Goal: Information Seeking & Learning: Learn about a topic

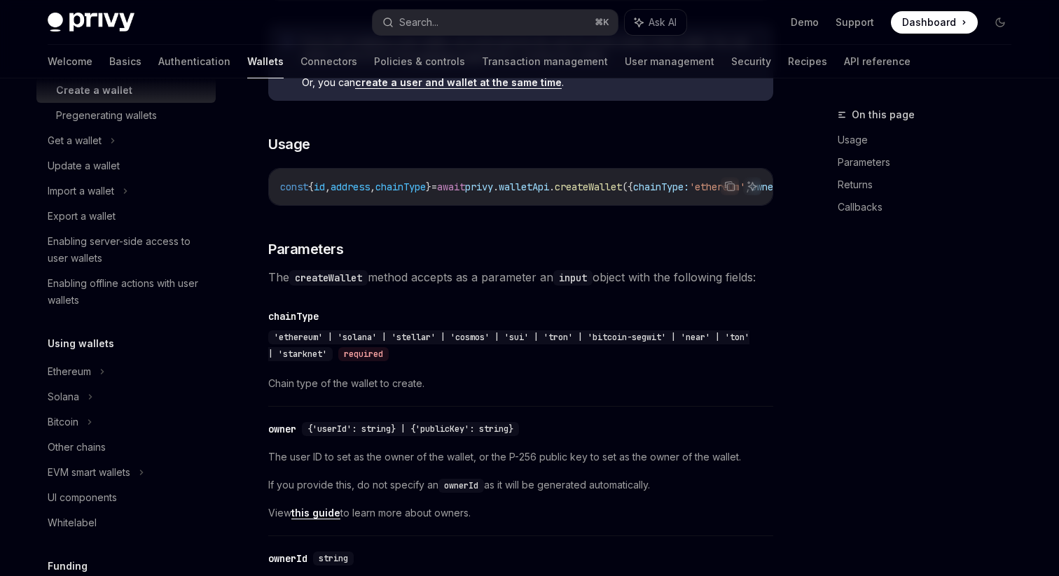
scroll to position [165, 0]
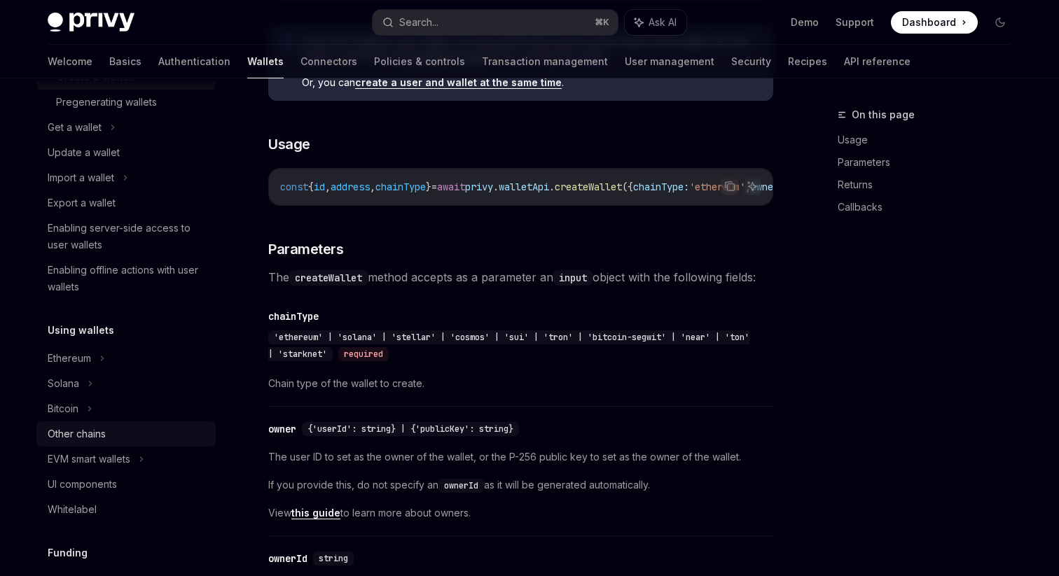
click at [110, 431] on div "Other chains" at bounding box center [128, 434] width 160 height 17
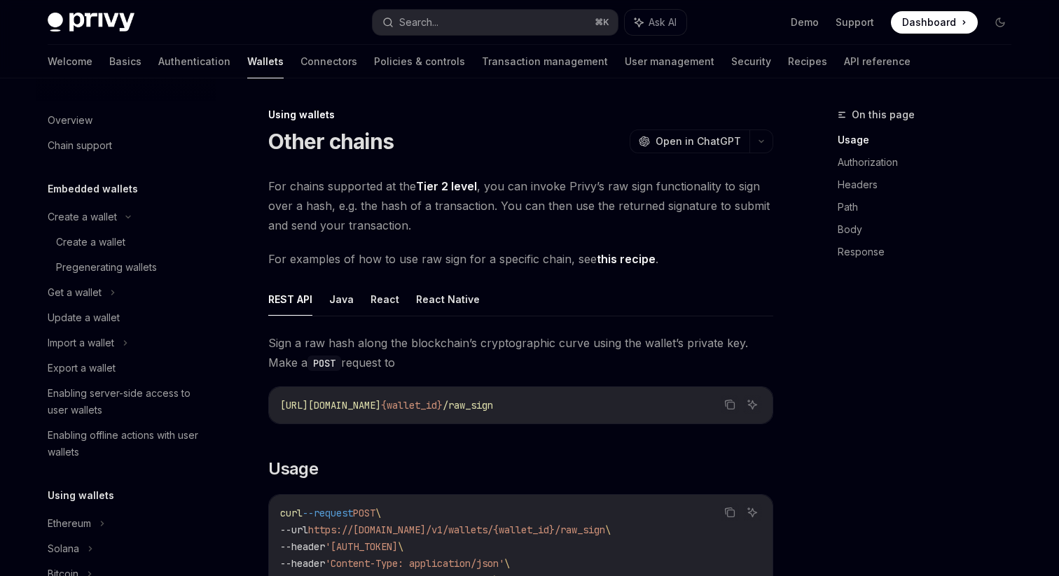
click at [450, 186] on link "Tier 2 level" at bounding box center [446, 186] width 61 height 15
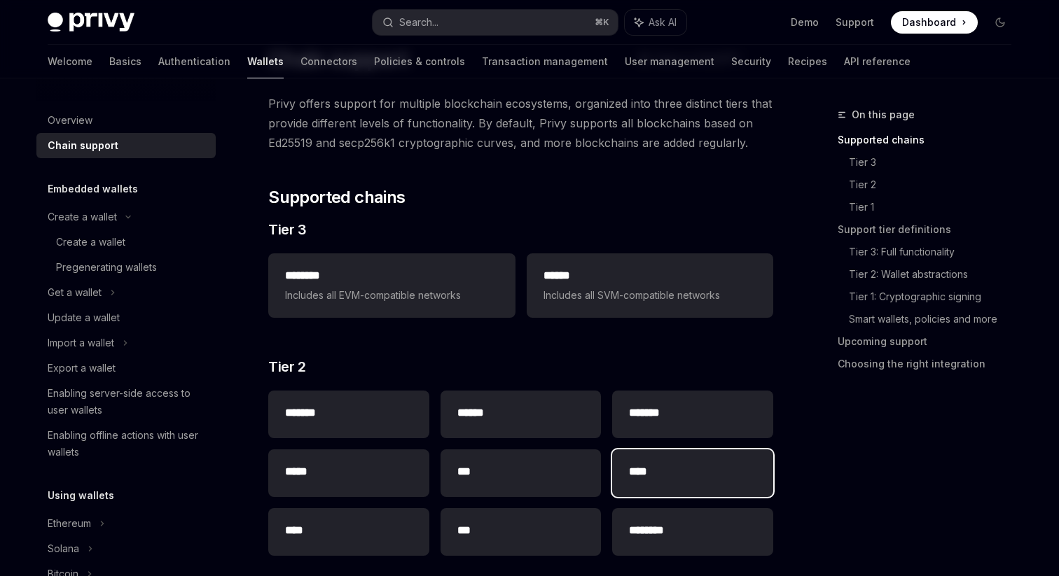
scroll to position [79, 0]
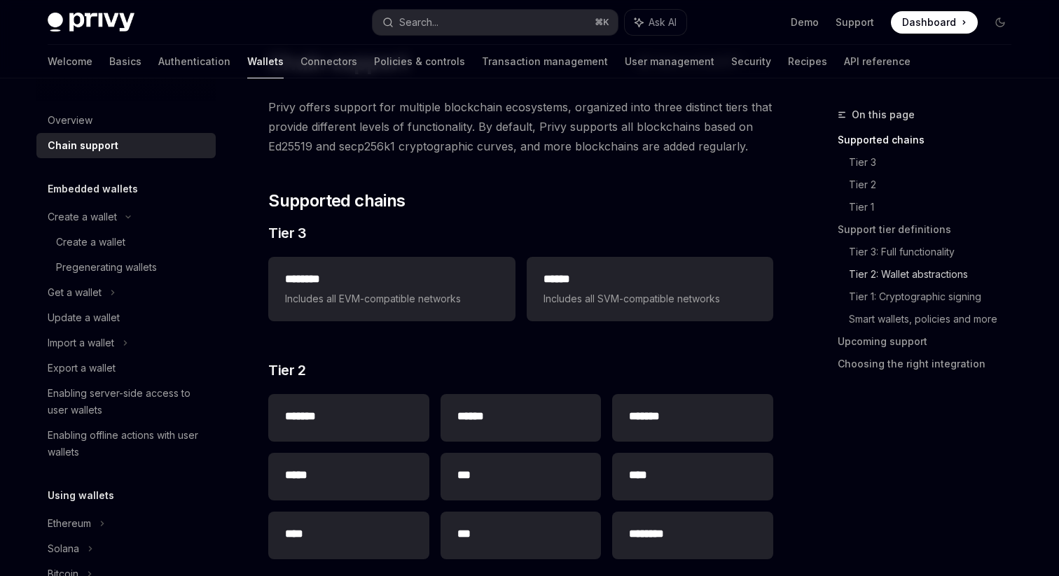
click at [923, 272] on link "Tier 2: Wallet abstractions" at bounding box center [936, 274] width 174 height 22
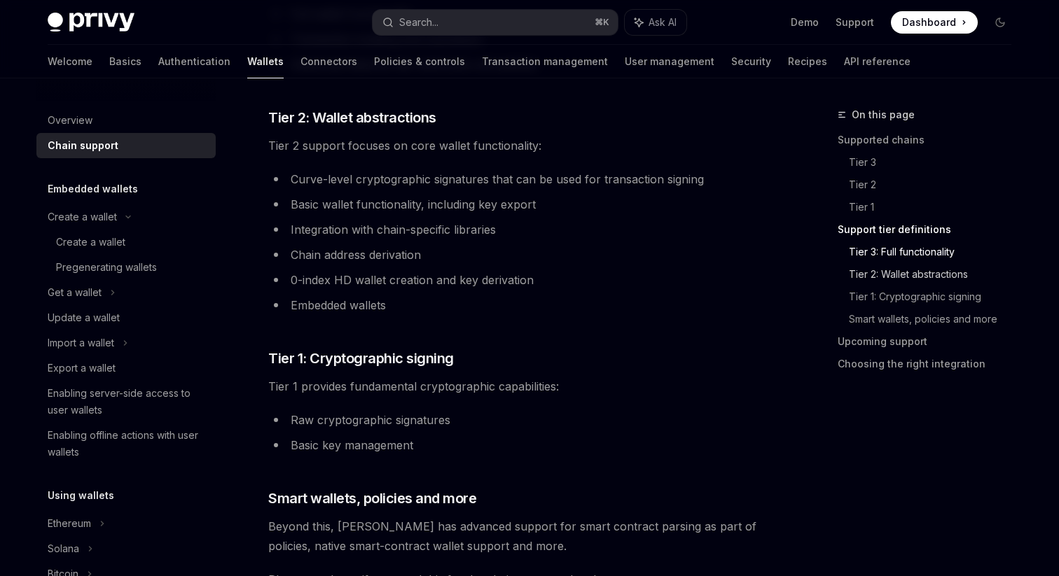
scroll to position [933, 0]
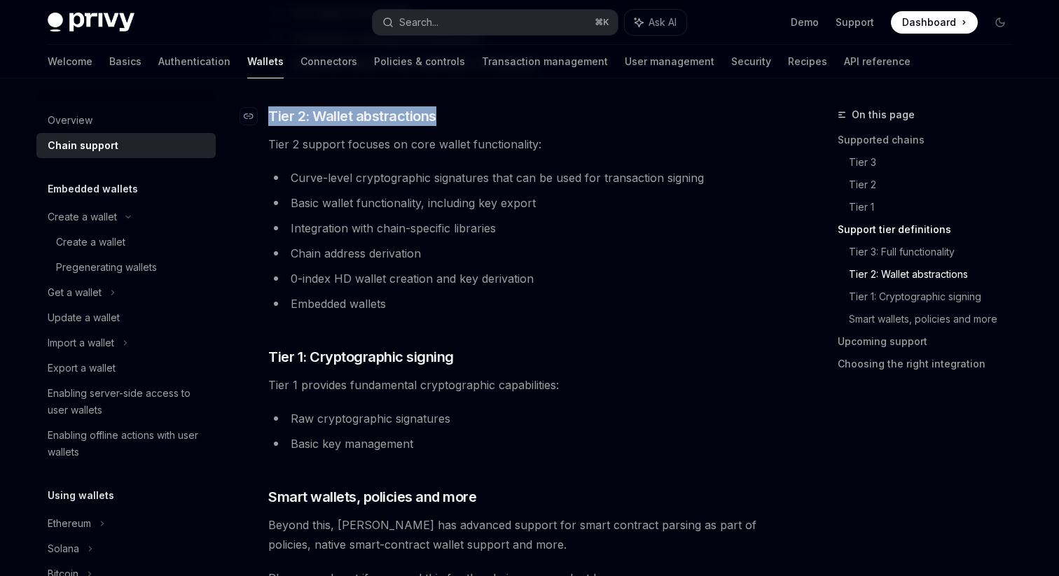
drag, startPoint x: 444, startPoint y: 115, endPoint x: 272, endPoint y: 113, distance: 172.3
click at [272, 113] on h3 "​ Tier 2: Wallet abstractions" at bounding box center [520, 116] width 505 height 20
copy span "Tier 2: Wallet abstractions"
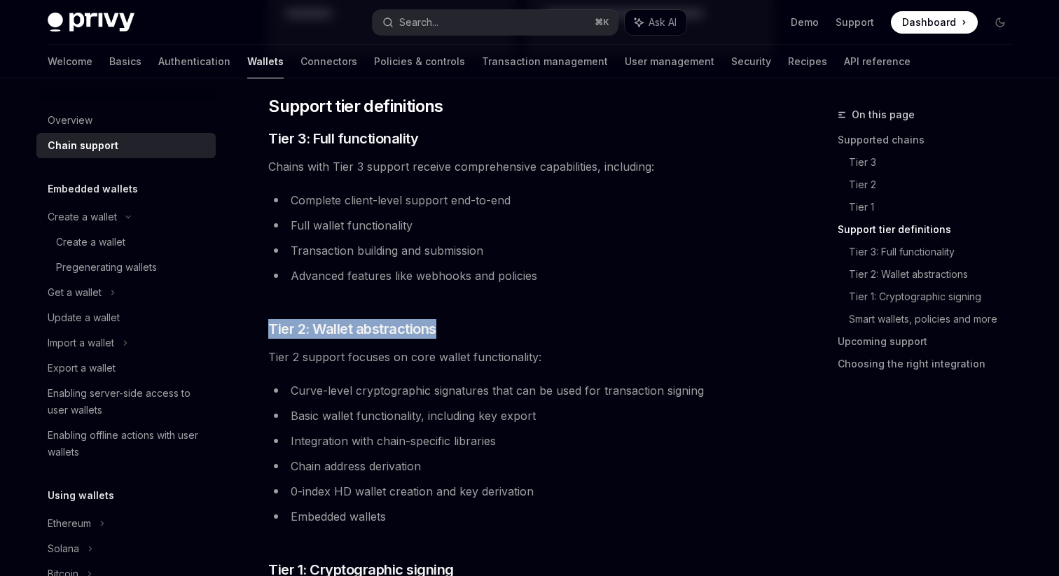
scroll to position [731, 0]
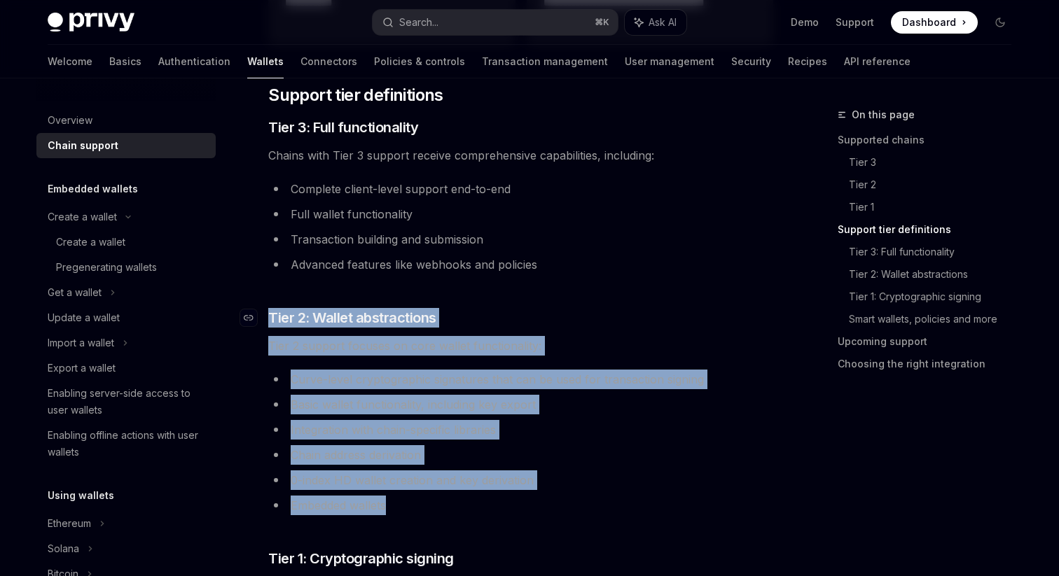
drag, startPoint x: 407, startPoint y: 510, endPoint x: 271, endPoint y: 319, distance: 234.5
click at [271, 319] on div "**********" at bounding box center [520, 410] width 505 height 1930
copy div "Tier 2: Wallet abstractions Tier 2 support focuses on core wallet functionality…"
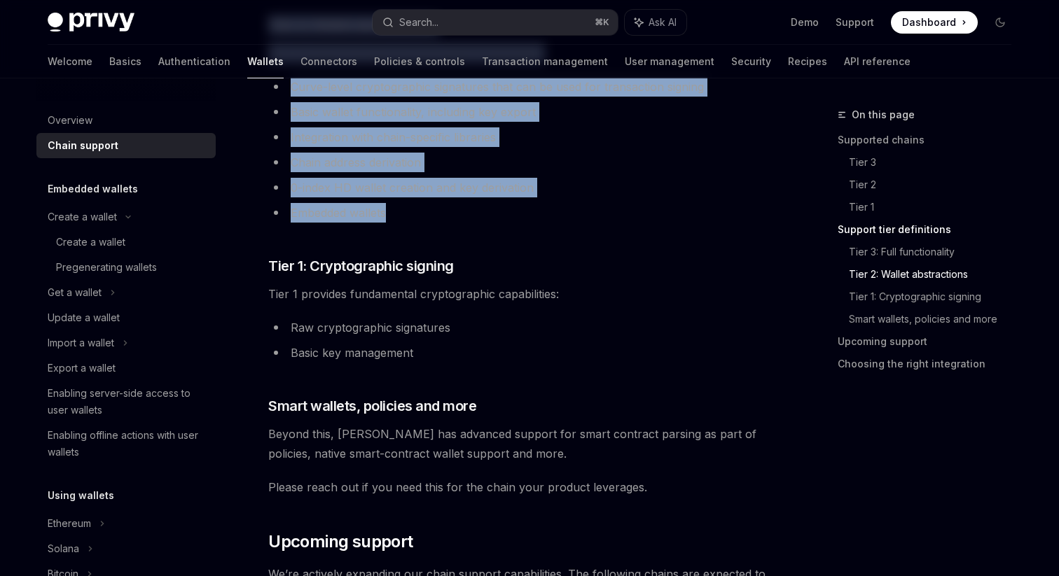
click at [507, 365] on div "**********" at bounding box center [520, 118] width 505 height 1930
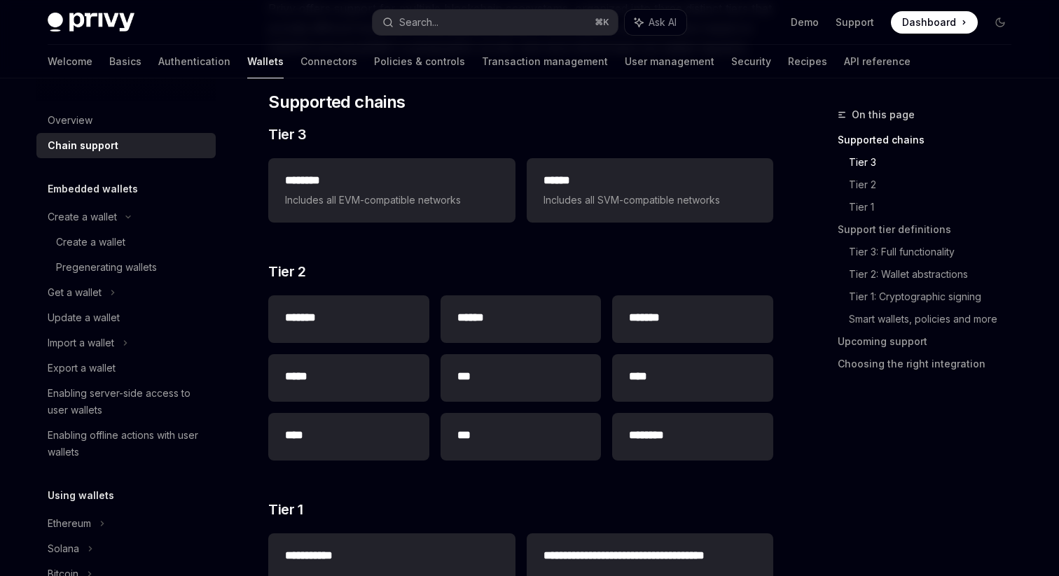
scroll to position [92, 0]
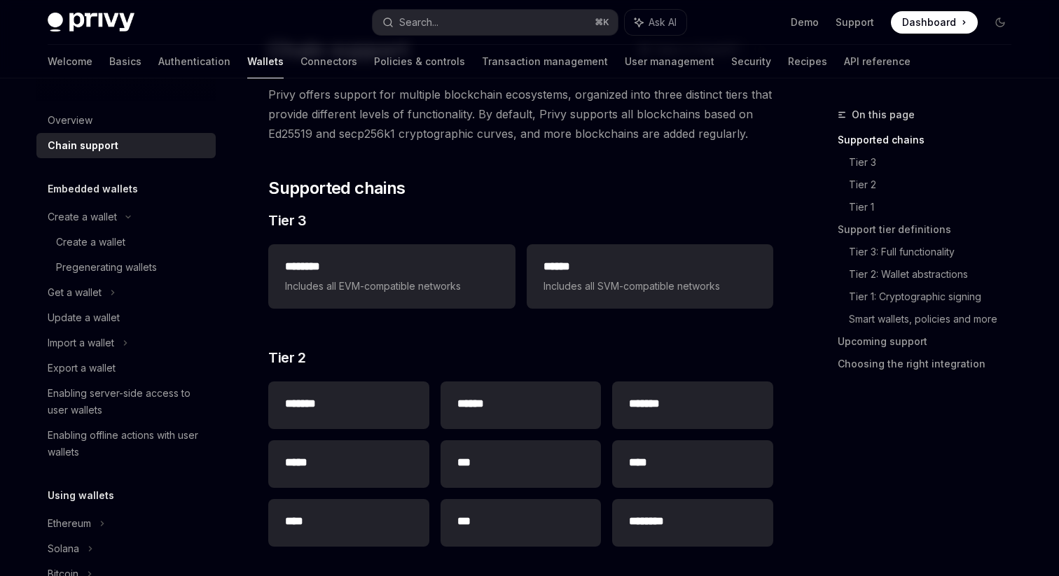
type textarea "*"
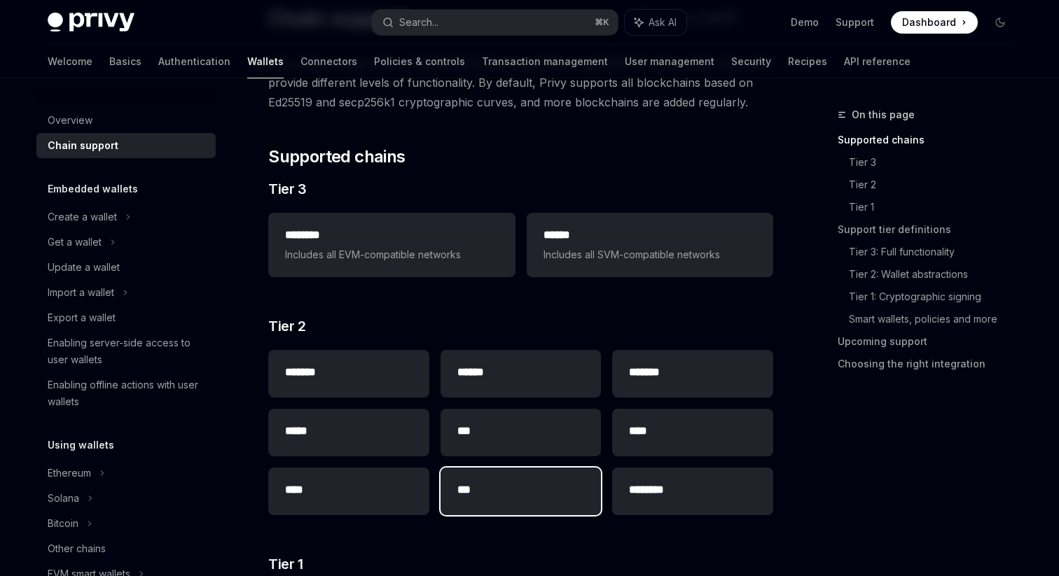
scroll to position [137, 0]
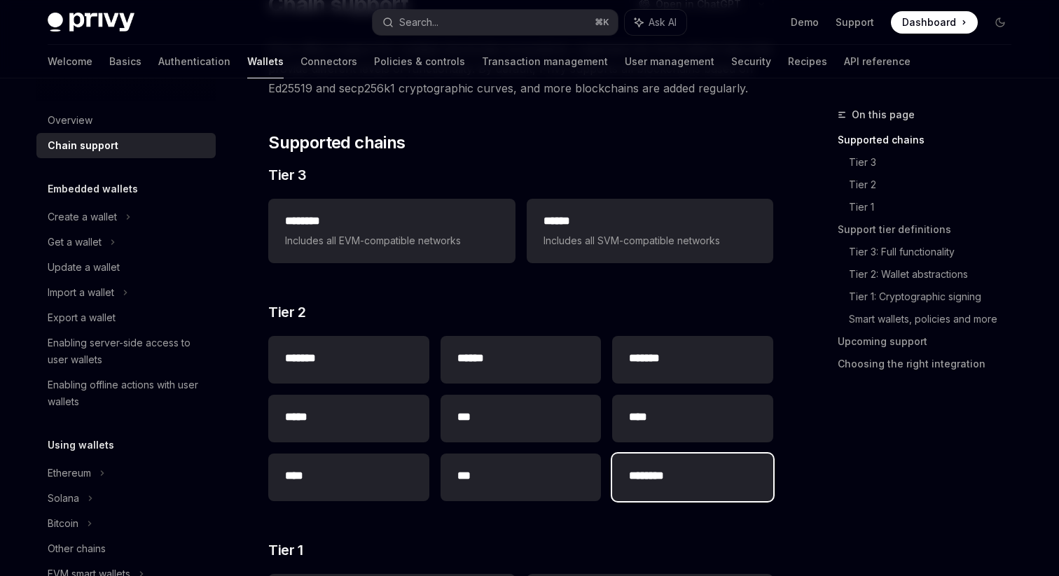
click at [658, 480] on h2 "********" at bounding box center [692, 476] width 127 height 17
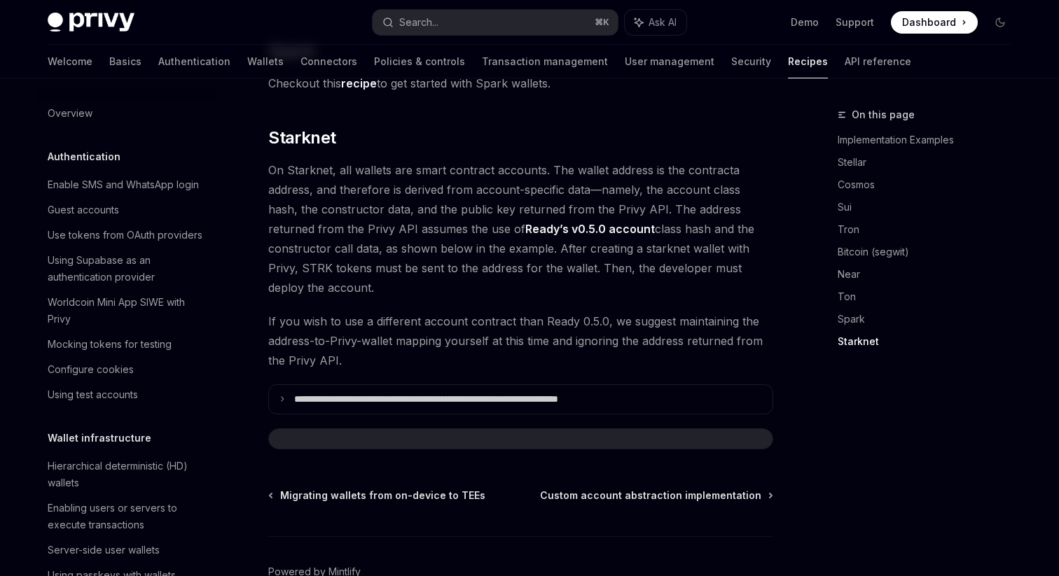
scroll to position [315, 0]
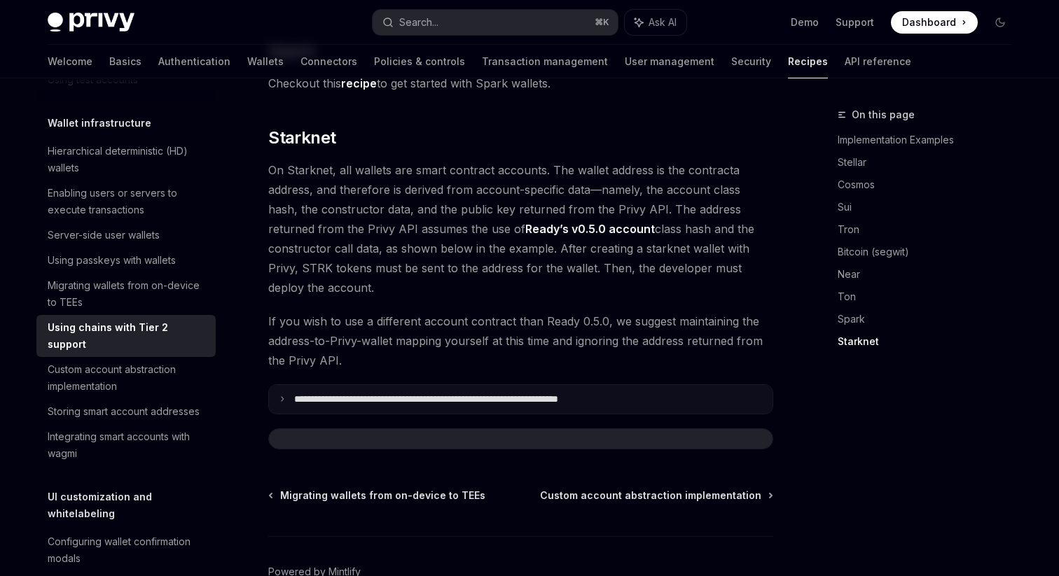
click at [273, 385] on summary "**********" at bounding box center [520, 399] width 503 height 29
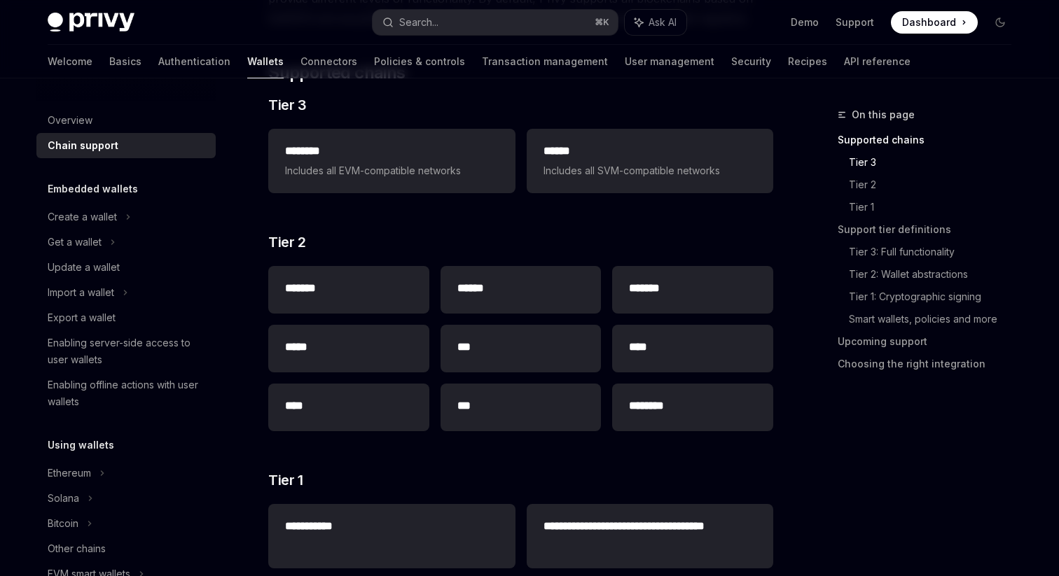
scroll to position [211, 0]
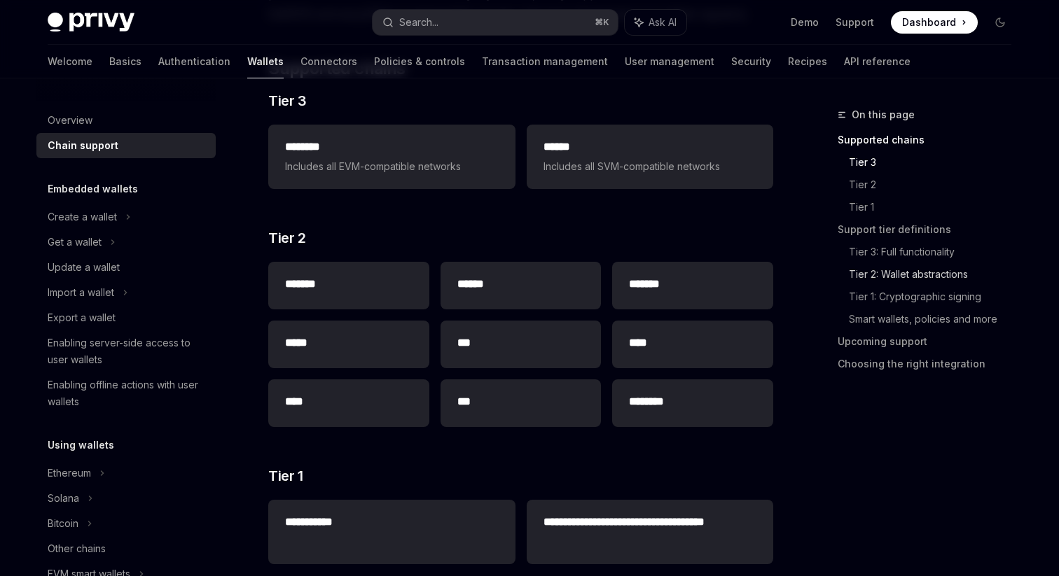
click at [932, 278] on link "Tier 2: Wallet abstractions" at bounding box center [936, 274] width 174 height 22
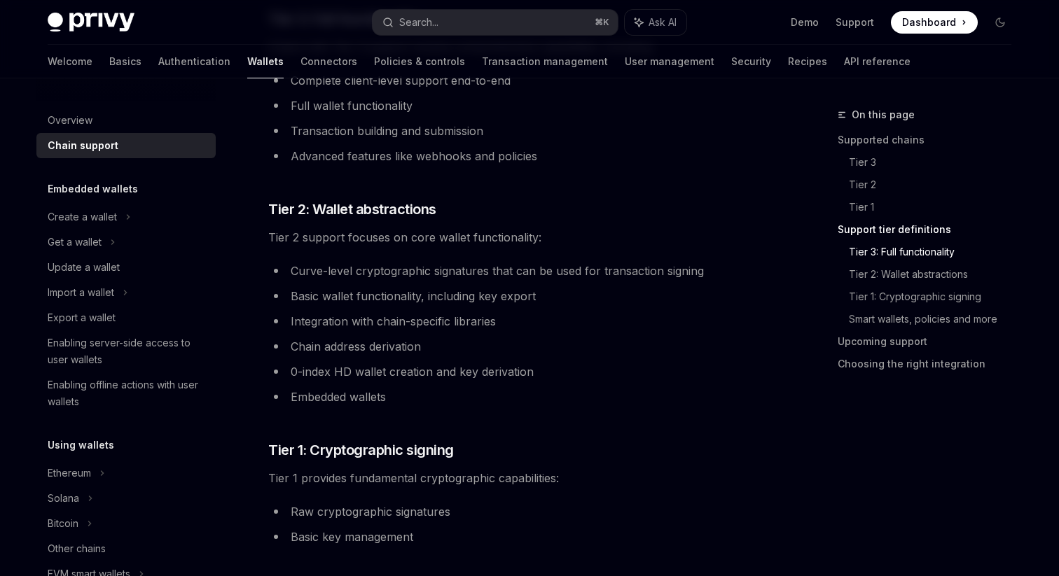
scroll to position [860, 0]
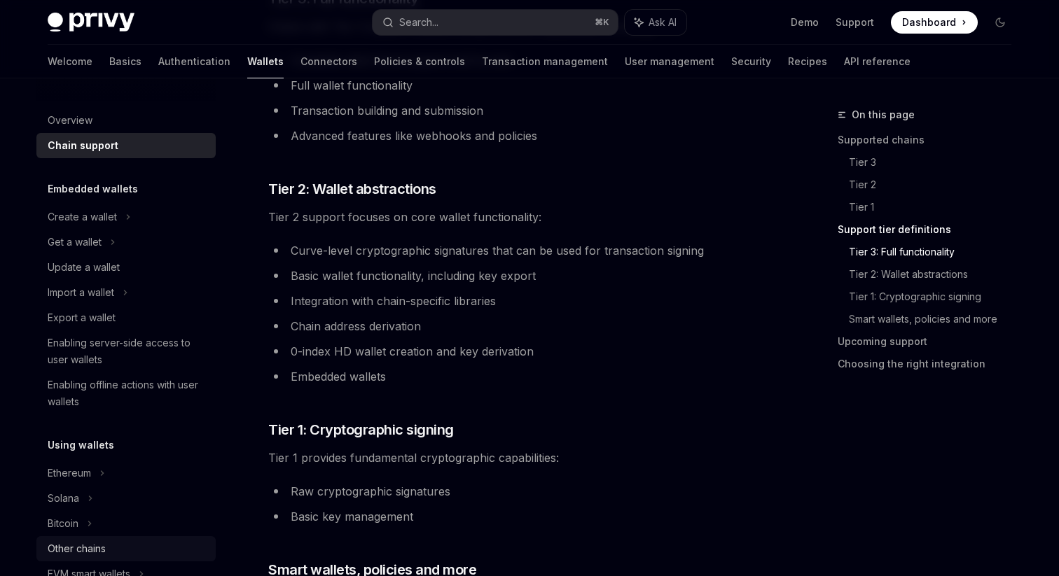
click at [118, 545] on div "Other chains" at bounding box center [128, 549] width 160 height 17
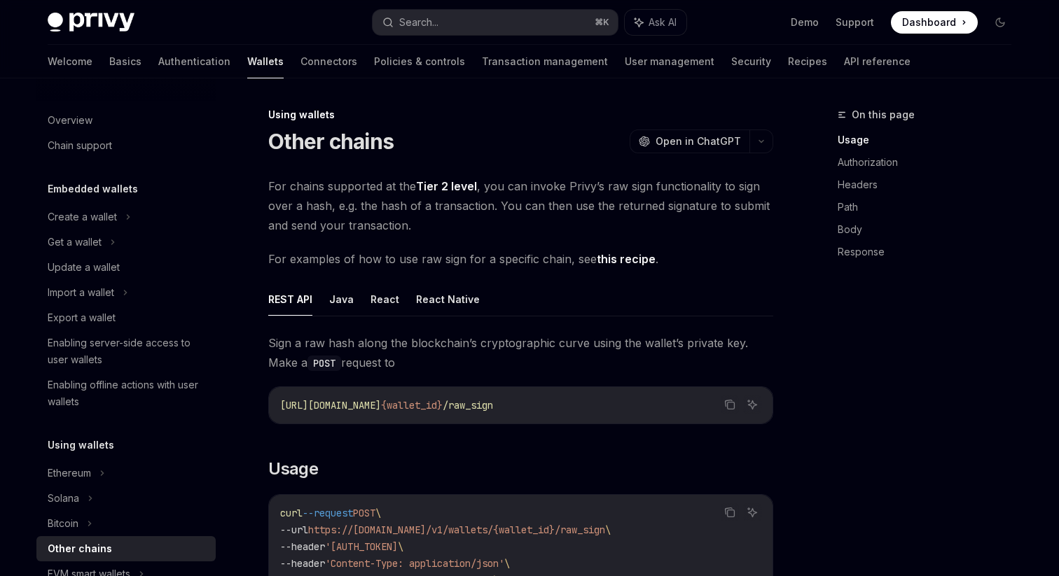
click at [465, 186] on link "Tier 2 level" at bounding box center [446, 186] width 61 height 15
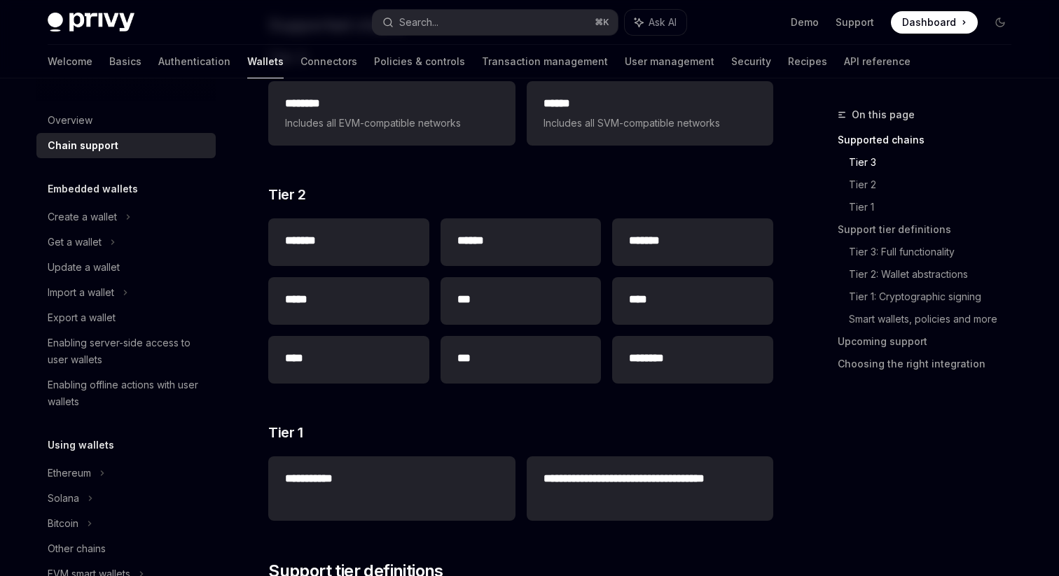
scroll to position [230, 0]
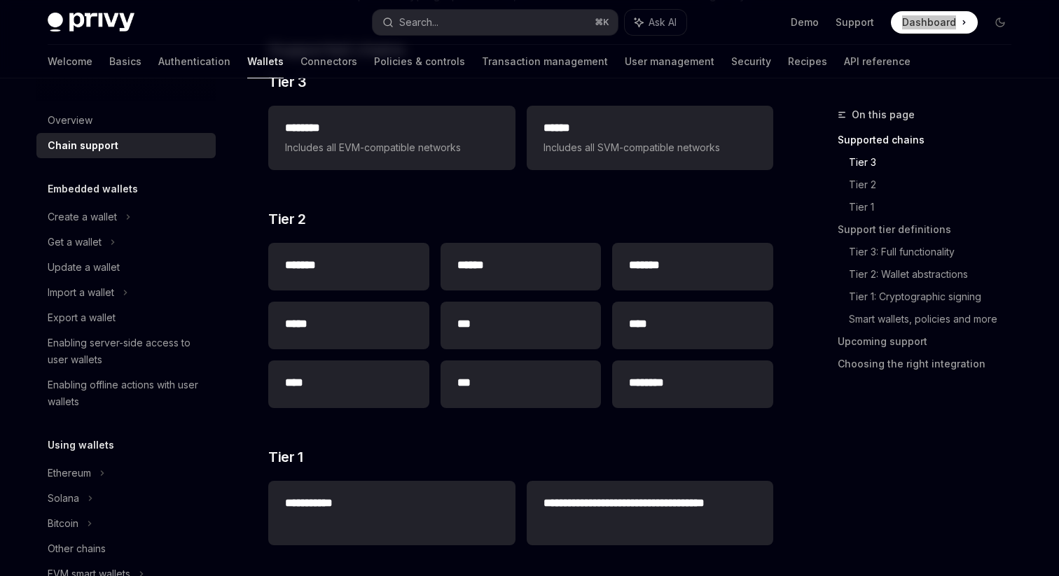
type textarea "*"
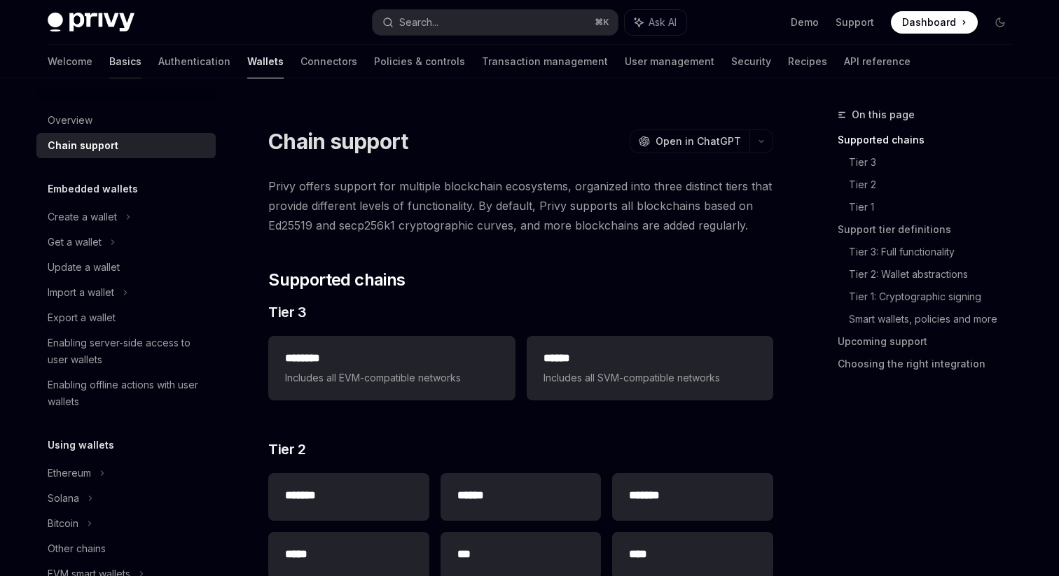
click at [109, 62] on link "Basics" at bounding box center [125, 62] width 32 height 34
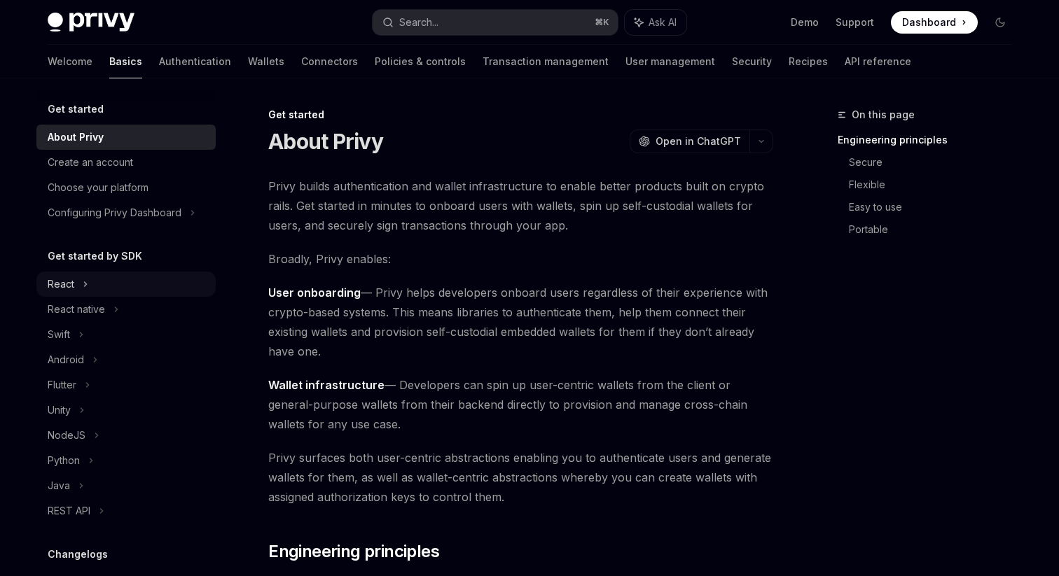
click at [96, 279] on div "React" at bounding box center [125, 284] width 179 height 25
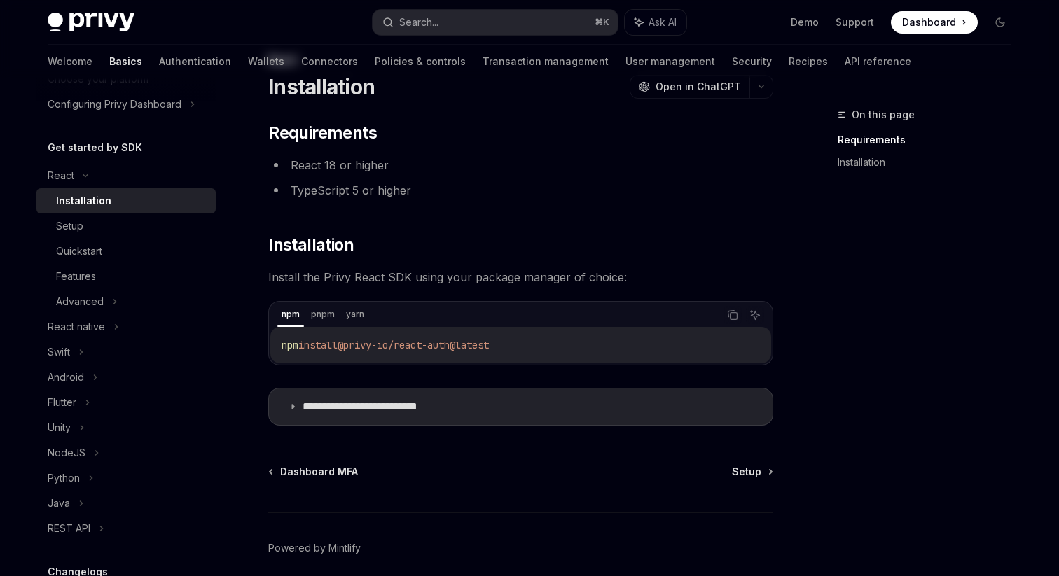
scroll to position [112, 0]
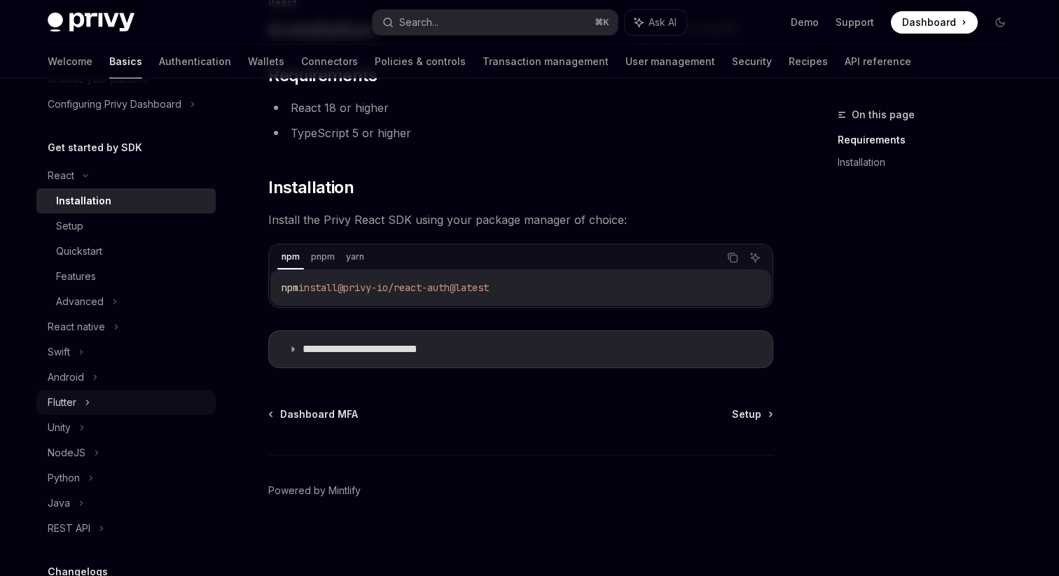
click at [96, 399] on div "Flutter" at bounding box center [125, 402] width 179 height 25
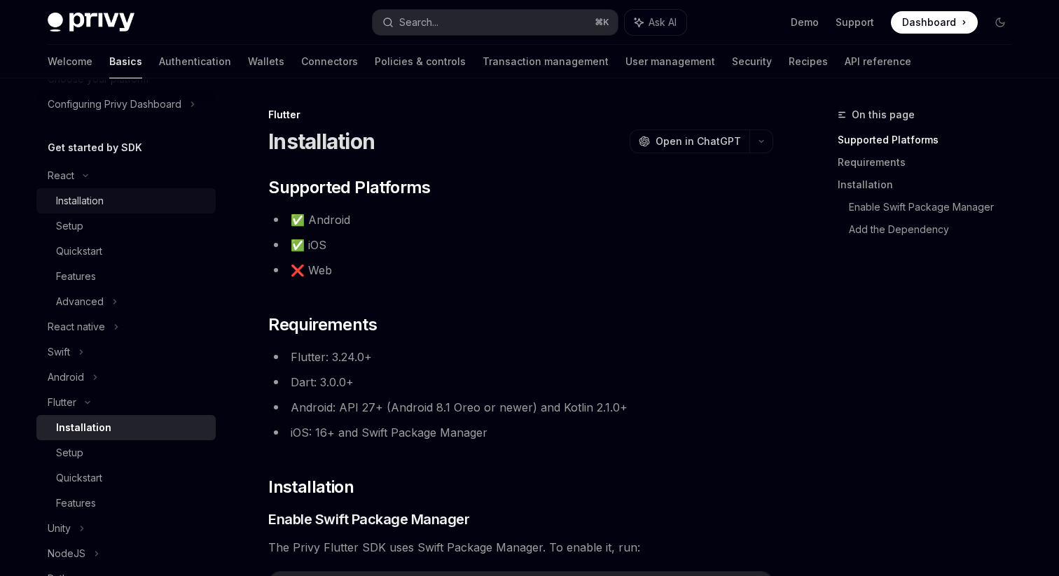
click at [106, 203] on div "Installation" at bounding box center [131, 201] width 151 height 17
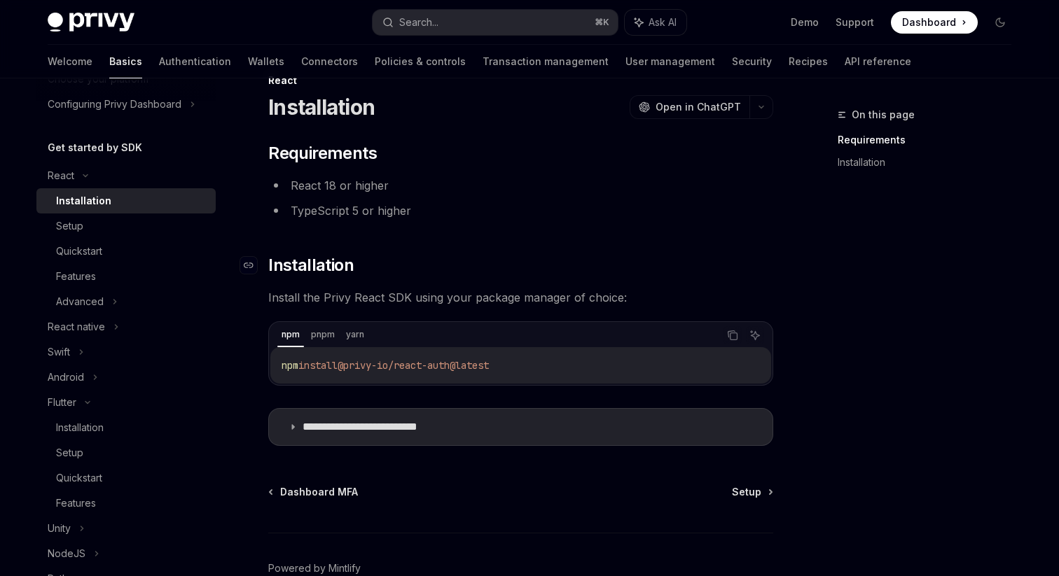
scroll to position [36, 0]
click at [293, 432] on summary "**********" at bounding box center [520, 425] width 503 height 36
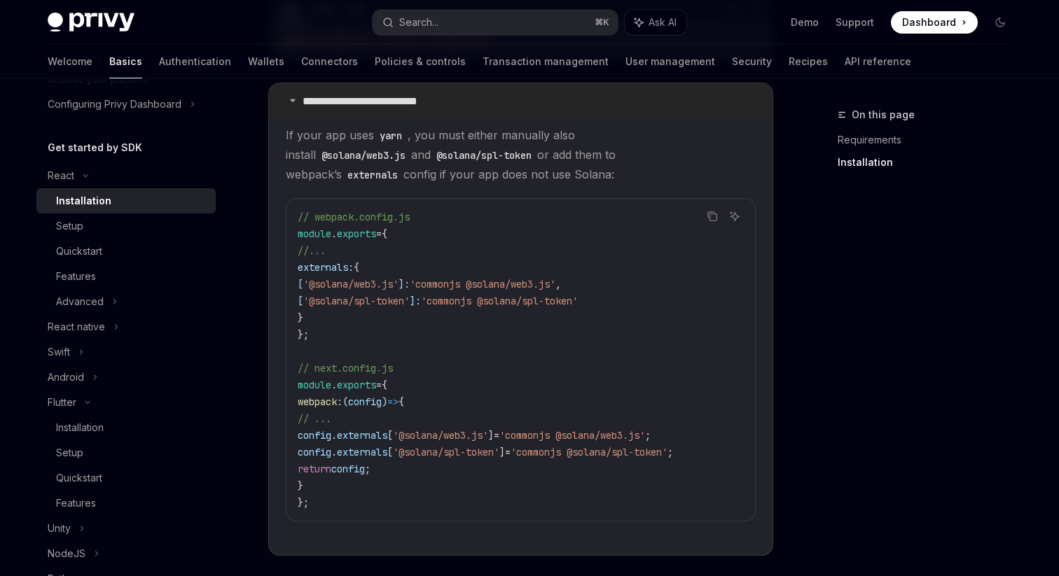
scroll to position [365, 0]
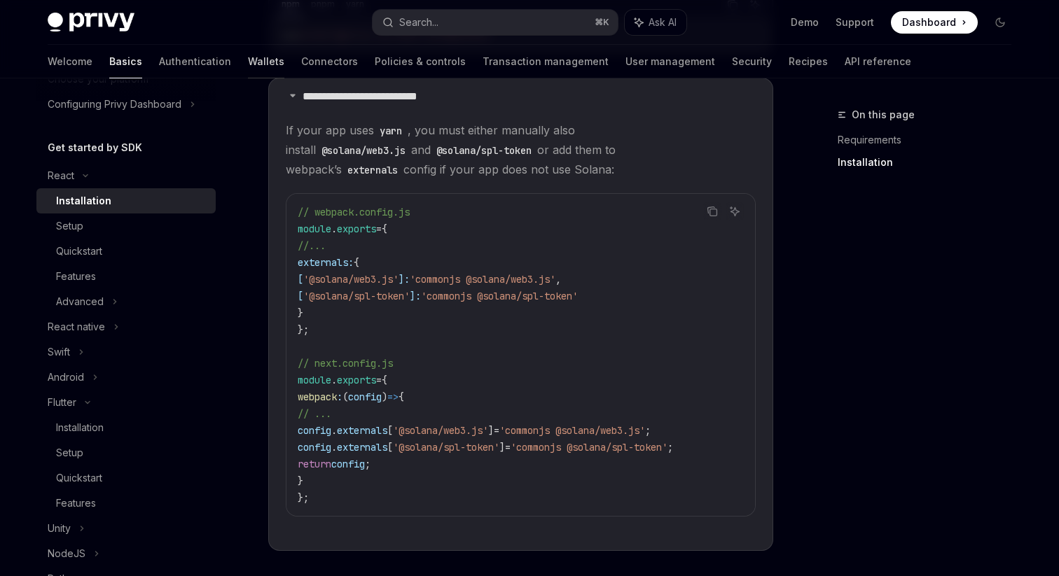
click at [248, 62] on link "Wallets" at bounding box center [266, 62] width 36 height 34
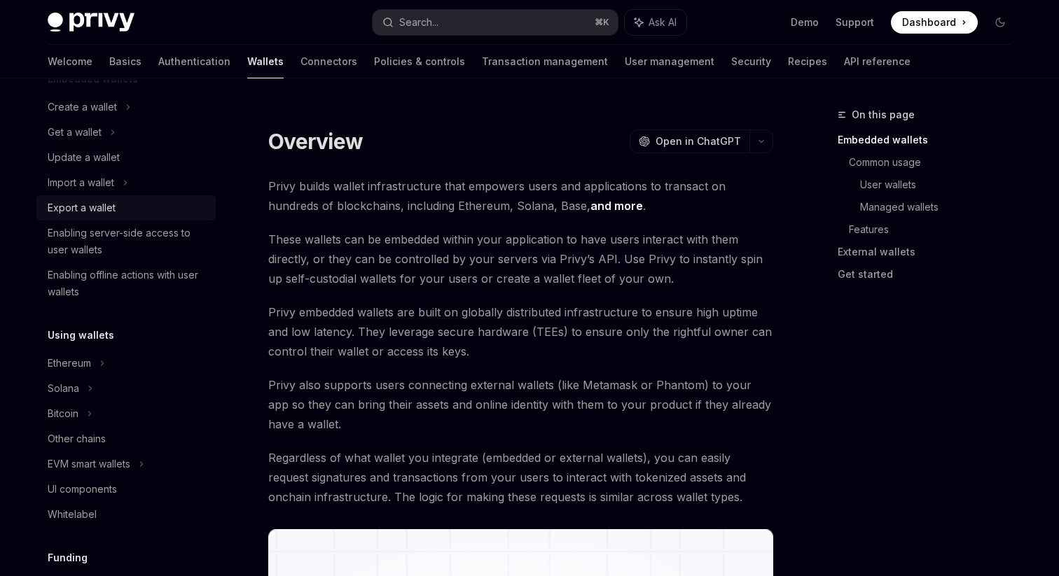
scroll to position [117, 0]
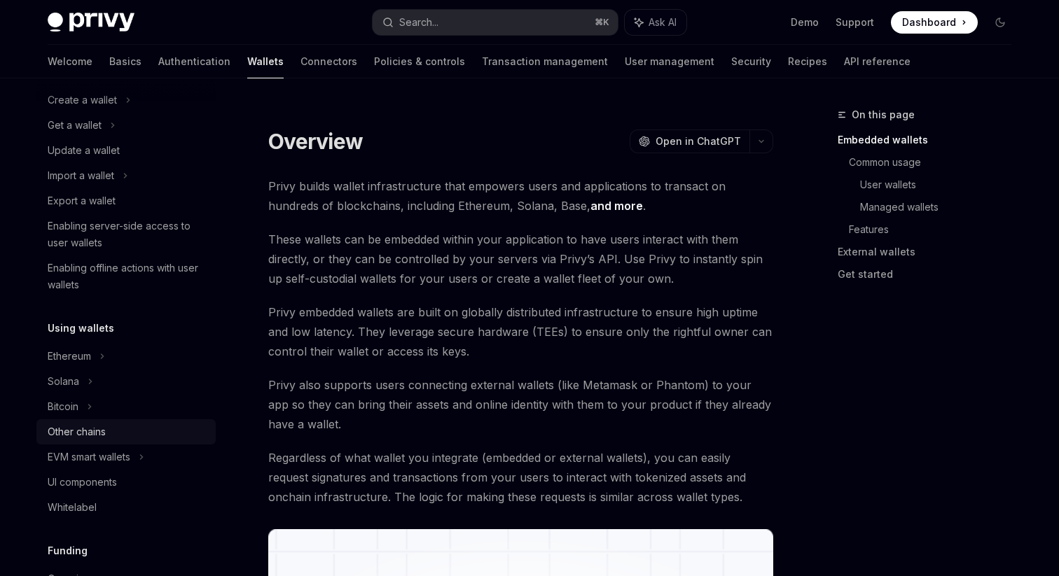
click at [97, 432] on div "Other chains" at bounding box center [77, 432] width 58 height 17
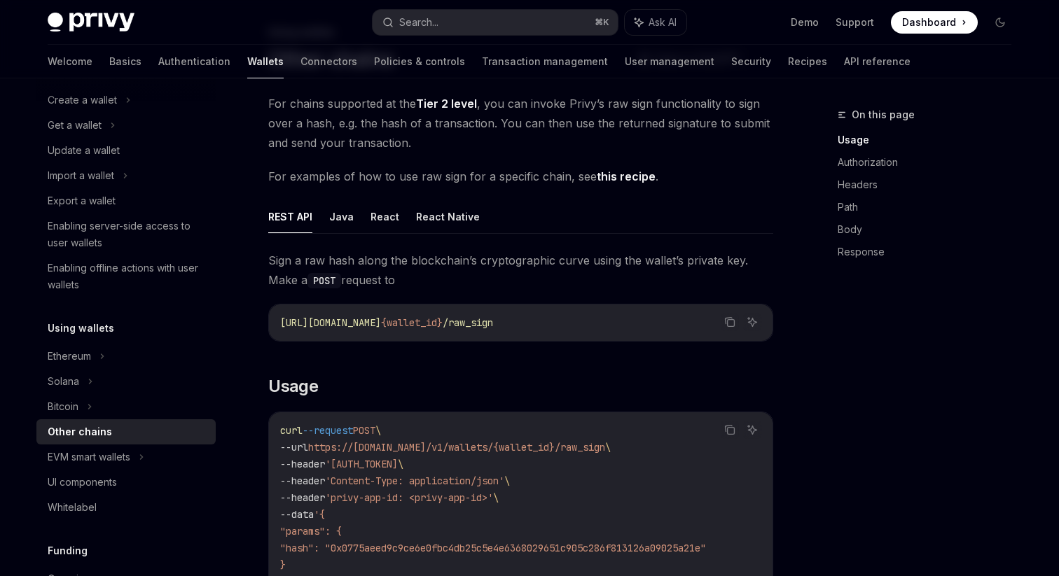
scroll to position [62, 0]
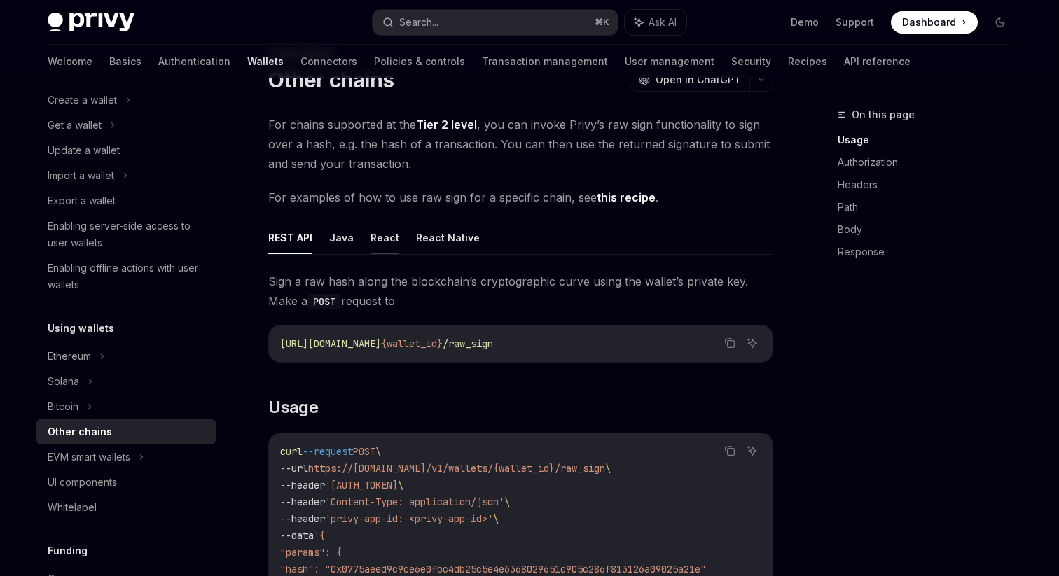
click at [382, 235] on button "React" at bounding box center [384, 237] width 29 height 33
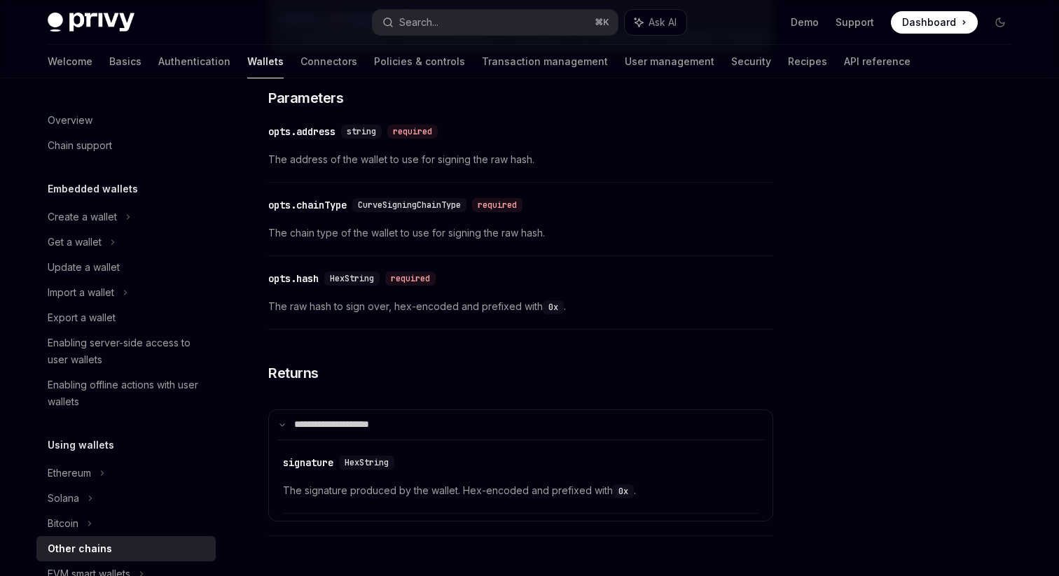
scroll to position [376, 0]
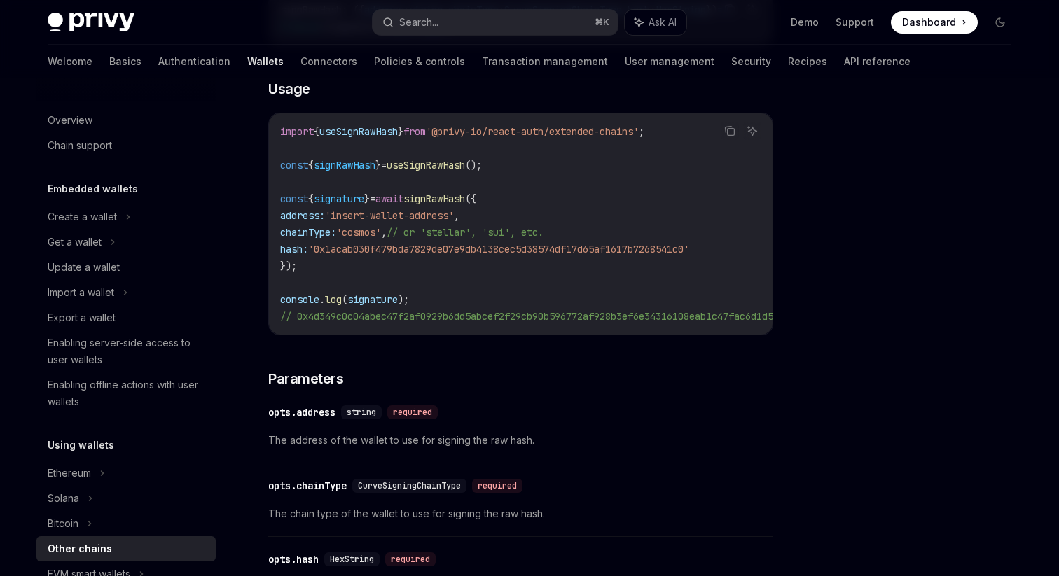
click at [89, 18] on img at bounding box center [91, 23] width 87 height 20
type textarea "*"
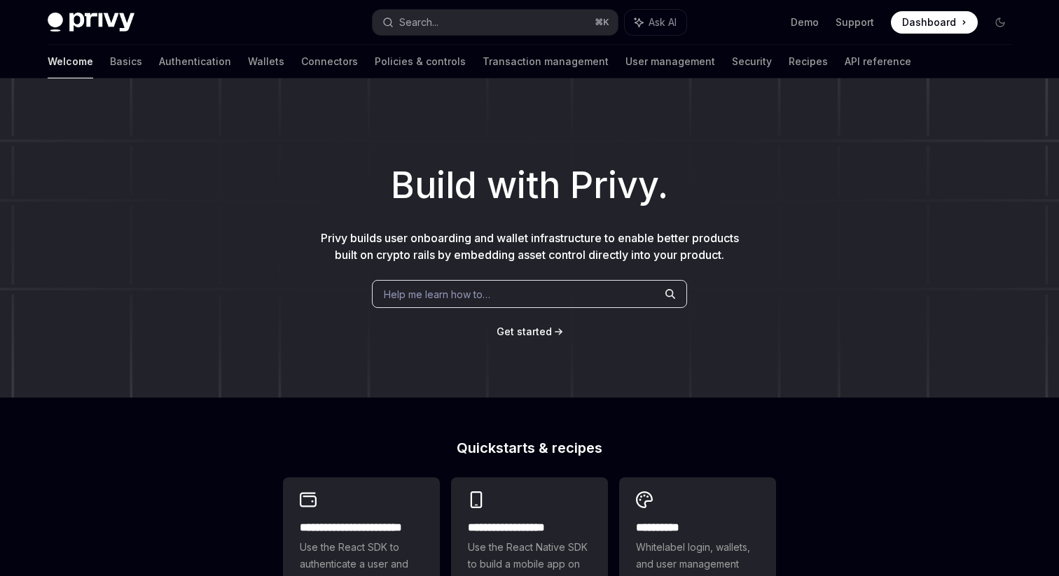
click at [469, 296] on span "Help me learn how to…" at bounding box center [437, 294] width 106 height 15
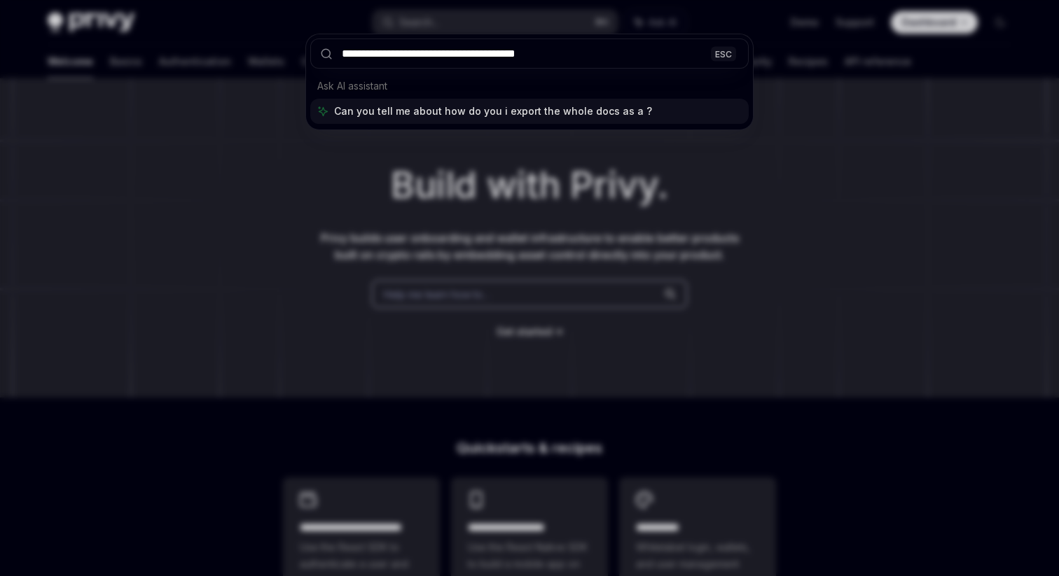
type input "**********"
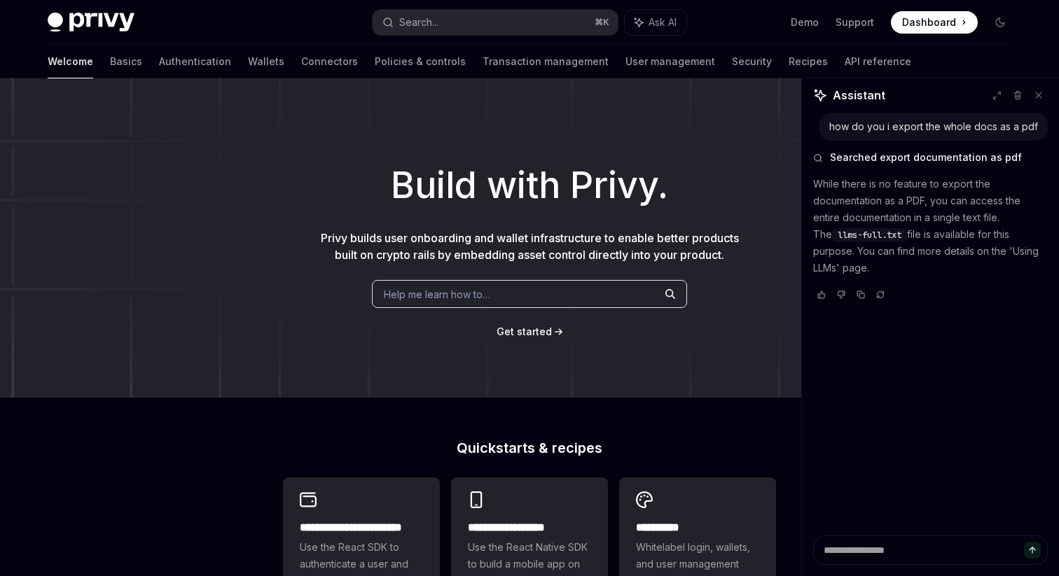
click at [861, 235] on span "llms-full.txt" at bounding box center [869, 235] width 64 height 11
click at [856, 235] on span "llms-full.txt" at bounding box center [869, 235] width 64 height 11
click at [248, 57] on link "Wallets" at bounding box center [266, 62] width 36 height 34
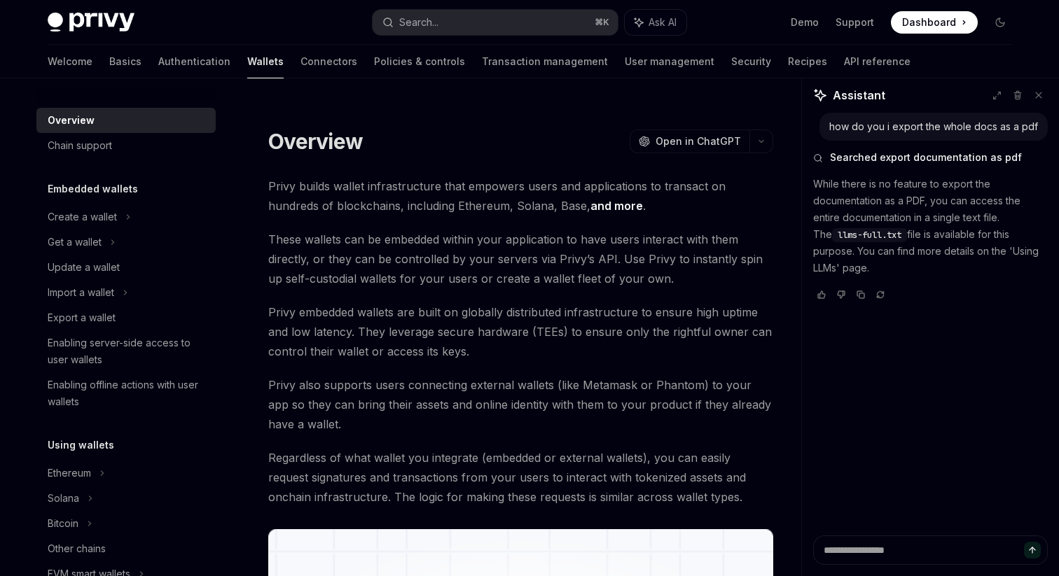
type textarea "*"
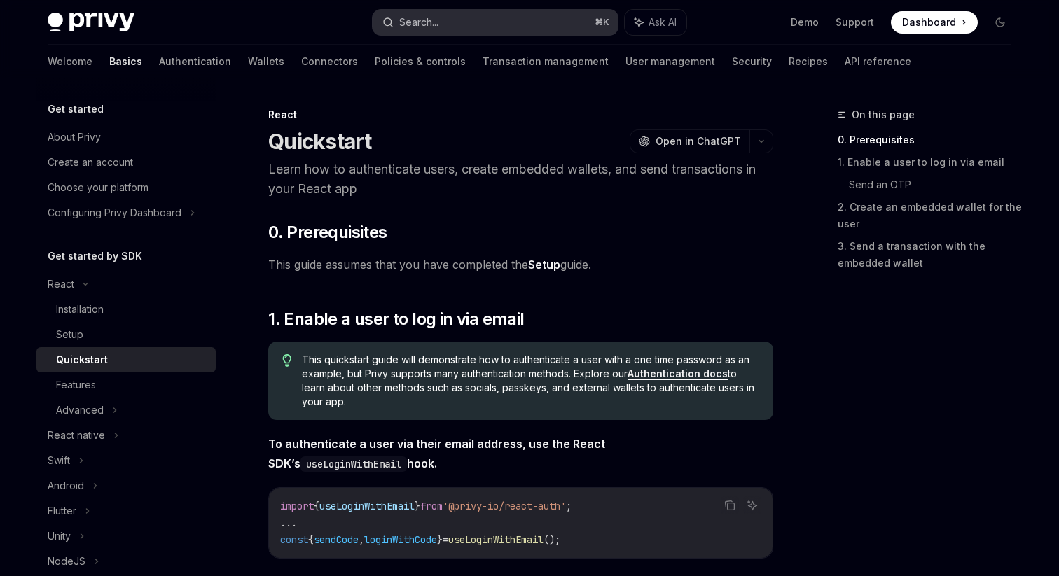
click at [595, 14] on button "Search... ⌘ K" at bounding box center [494, 22] width 245 height 25
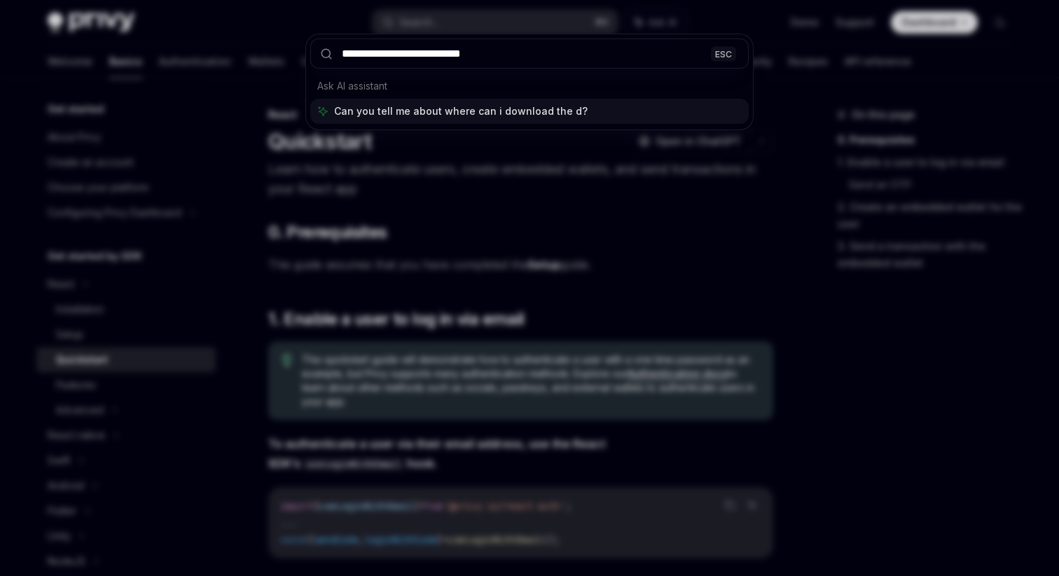
type input "**********"
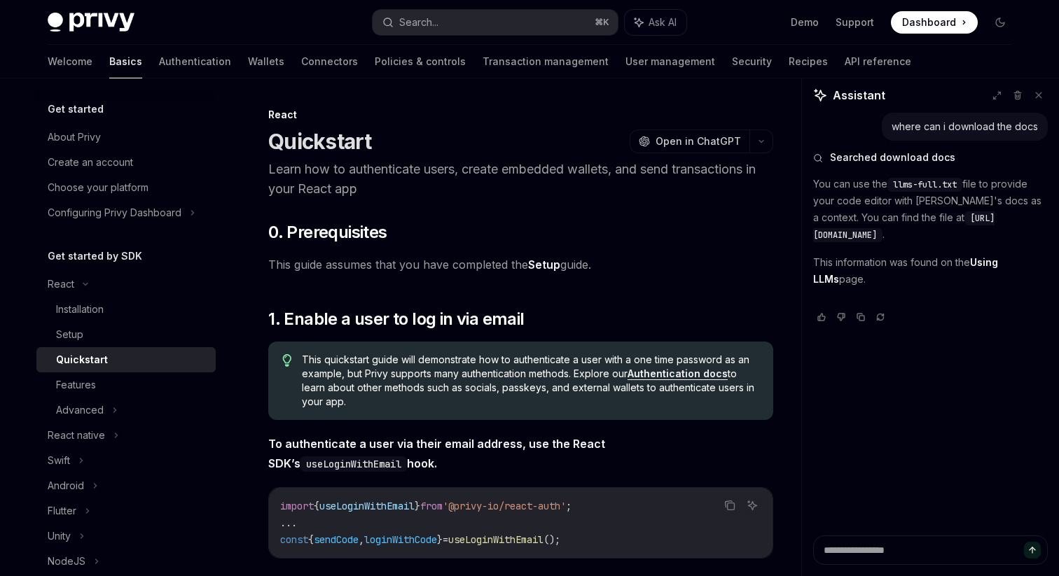
type textarea "*"
drag, startPoint x: 991, startPoint y: 236, endPoint x: 818, endPoint y: 238, distance: 173.7
click at [818, 238] on code "https://docs.privy.io/llms-full.txt" at bounding box center [903, 226] width 181 height 31
copy span "https://docs.privy.io/llms-full.txt"
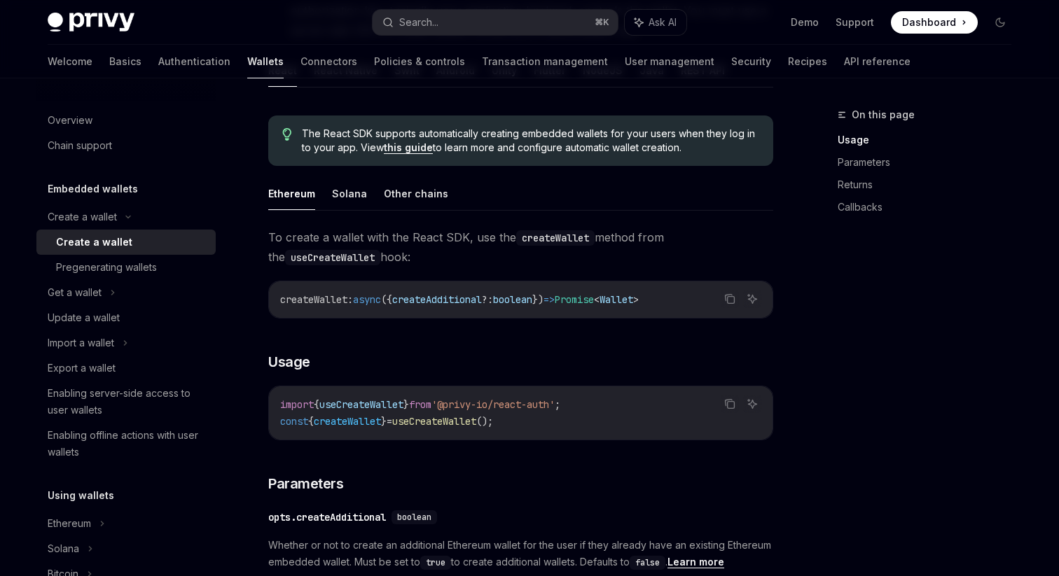
scroll to position [322, 0]
